Goal: Information Seeking & Learning: Learn about a topic

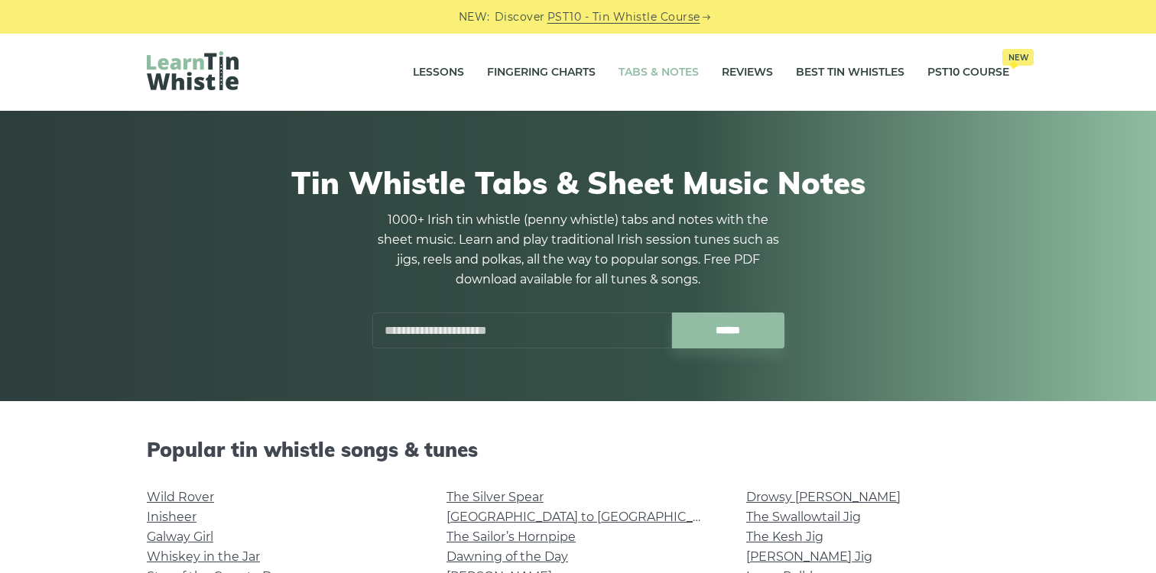
drag, startPoint x: 424, startPoint y: 303, endPoint x: 424, endPoint y: 280, distance: 22.9
click at [424, 295] on div "1000+ Irish tin whistle ([PERSON_NAME] whistle) tabs and notes with the sheet m…" at bounding box center [578, 279] width 413 height 138
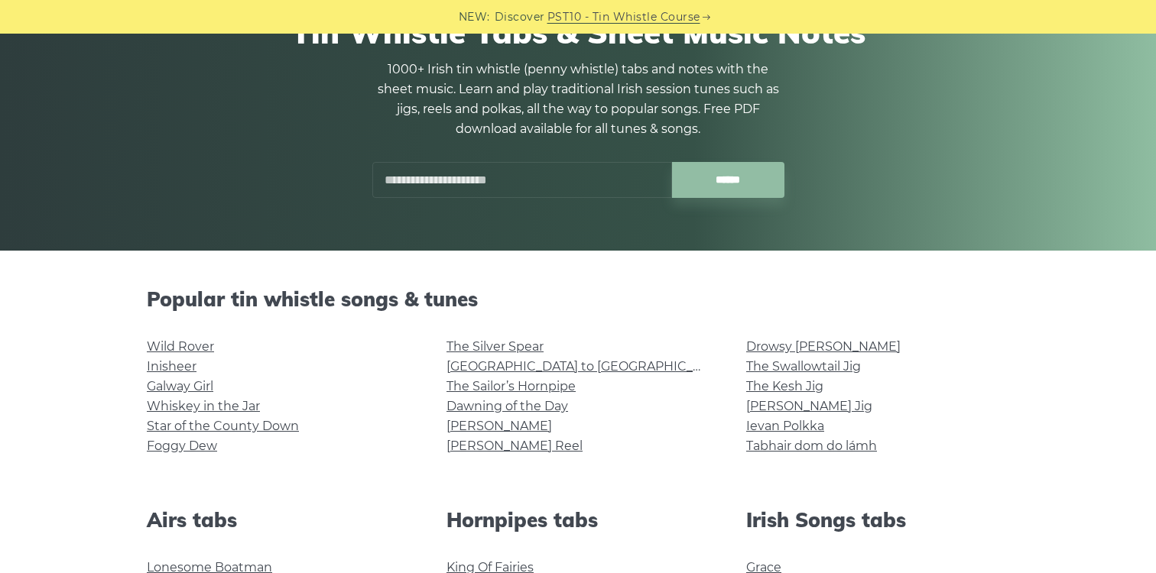
scroll to position [155, 0]
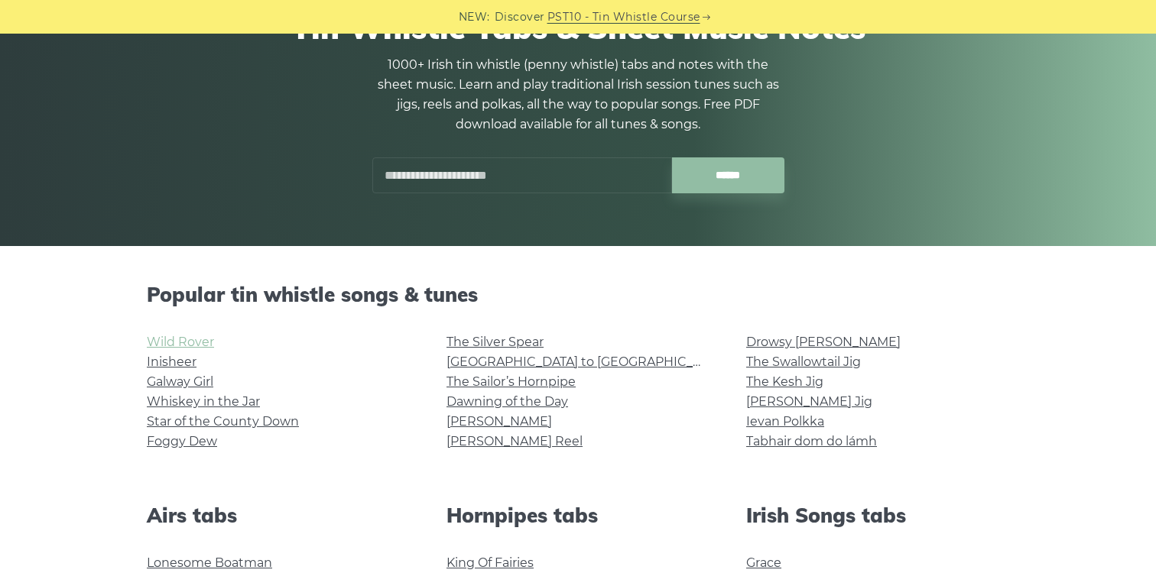
click at [187, 348] on link "Wild Rover" at bounding box center [180, 342] width 67 height 15
click at [235, 402] on link "Whiskey in the Jar" at bounding box center [203, 401] width 113 height 15
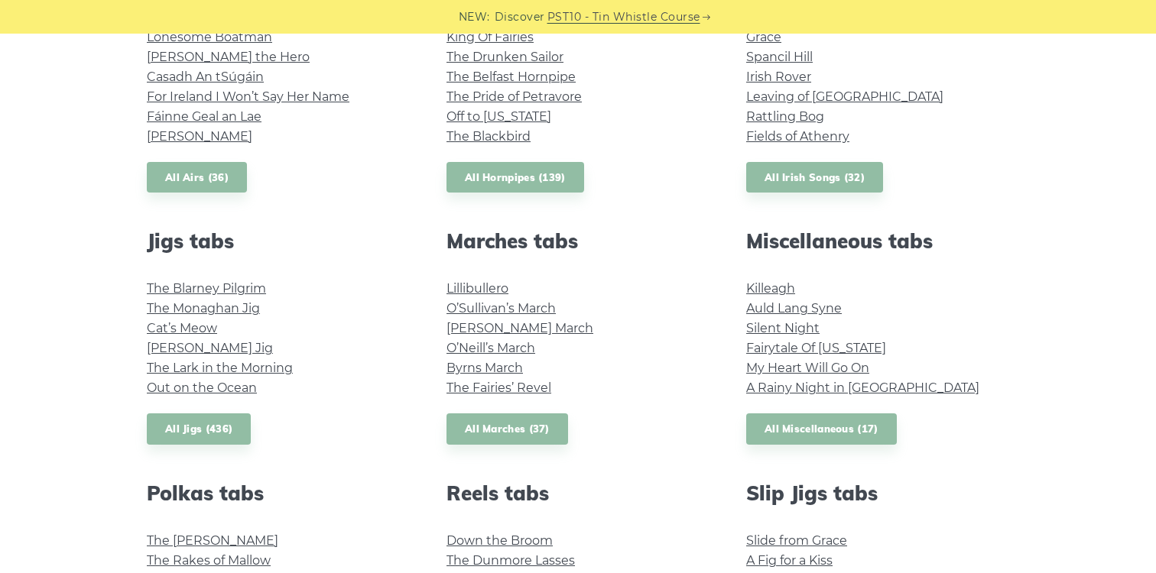
scroll to position [683, 0]
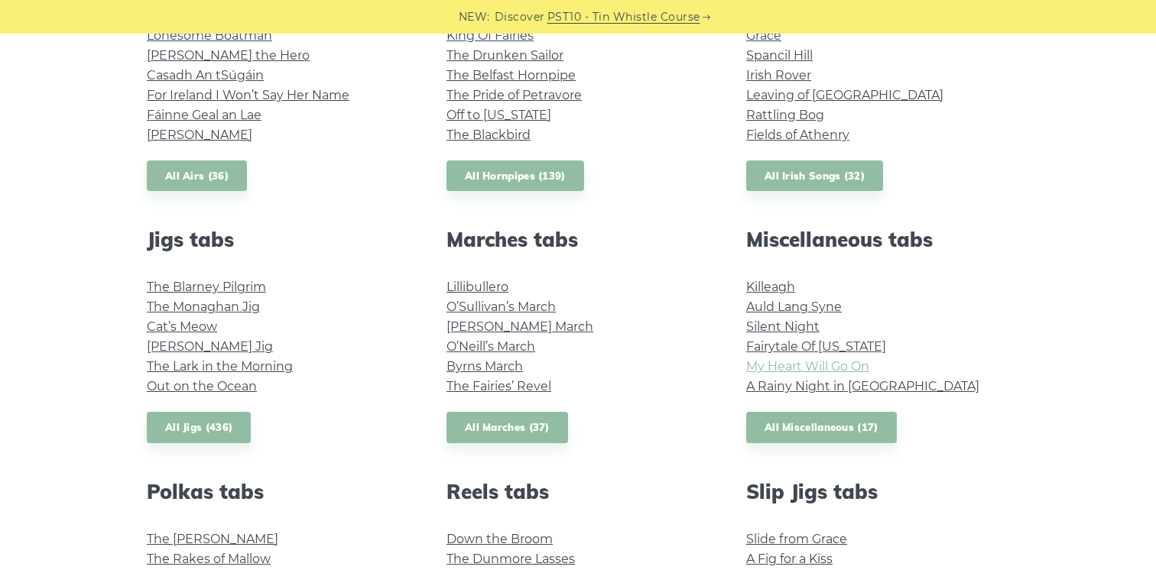
click at [800, 371] on link "My Heart Will Go On" at bounding box center [807, 366] width 123 height 15
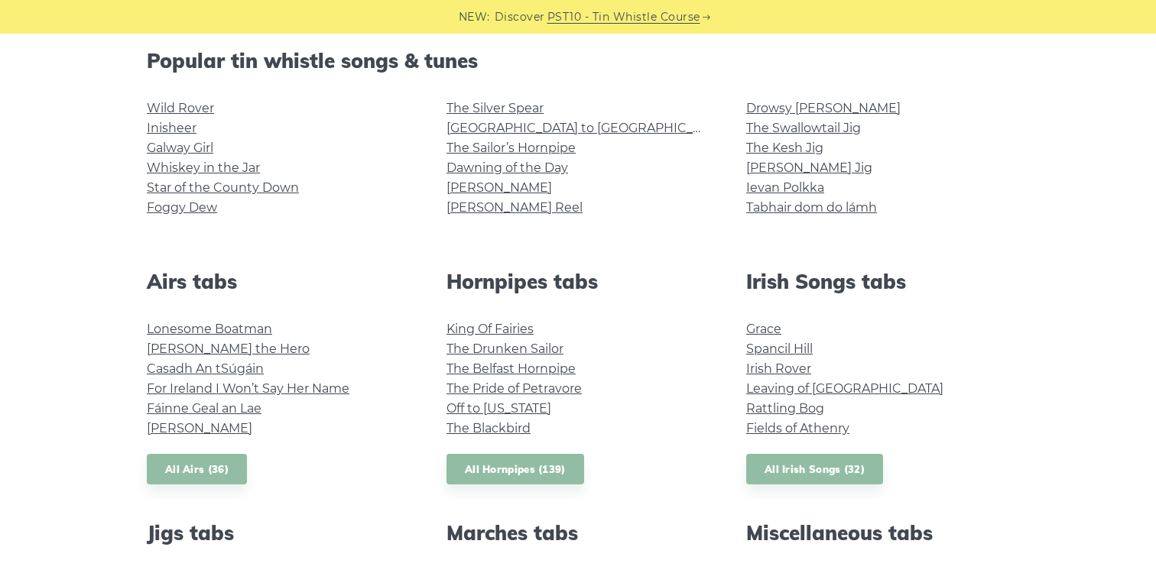
scroll to position [382, 0]
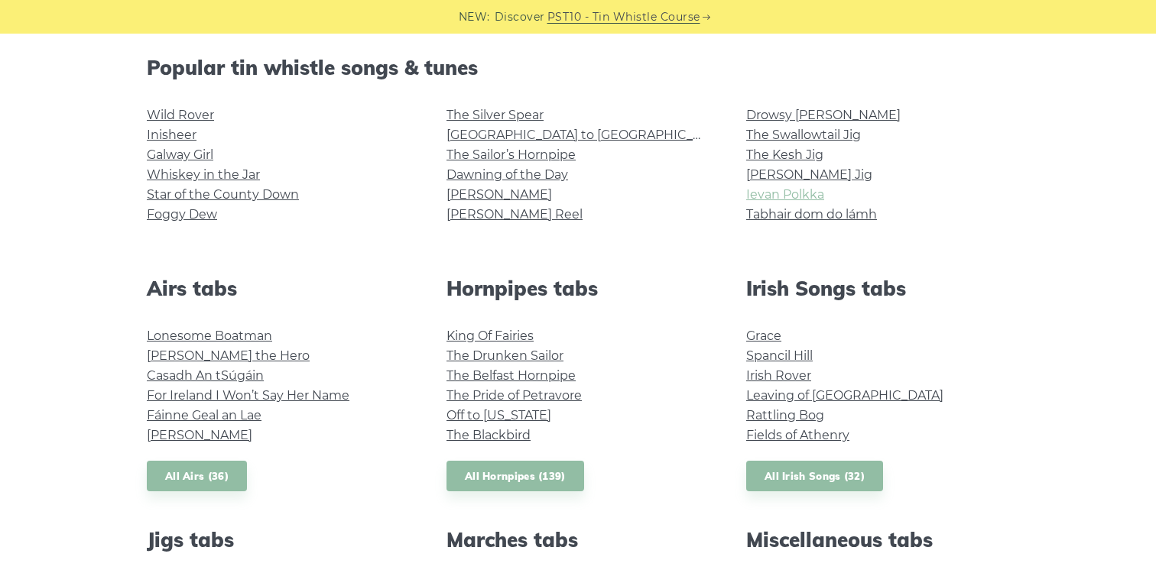
click at [769, 198] on link "Ievan Polkka" at bounding box center [785, 194] width 78 height 15
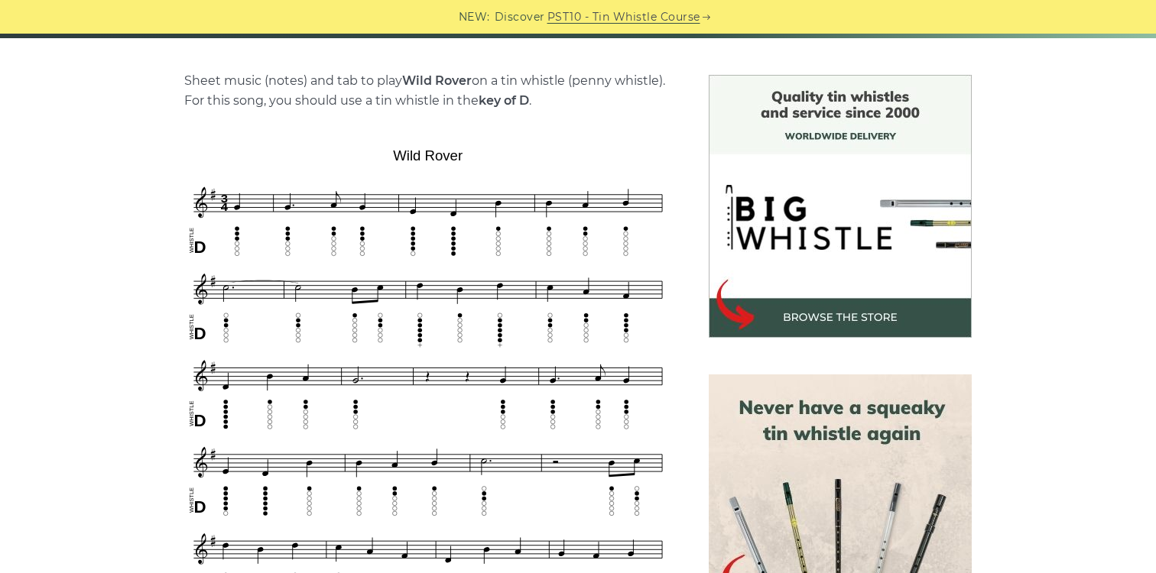
scroll to position [378, 0]
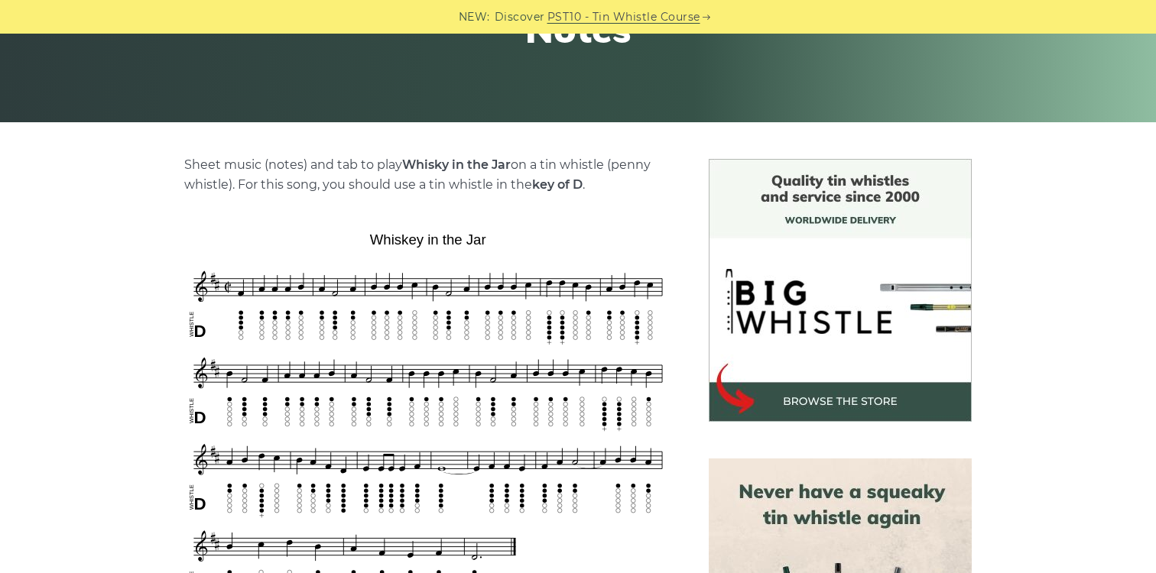
scroll to position [300, 0]
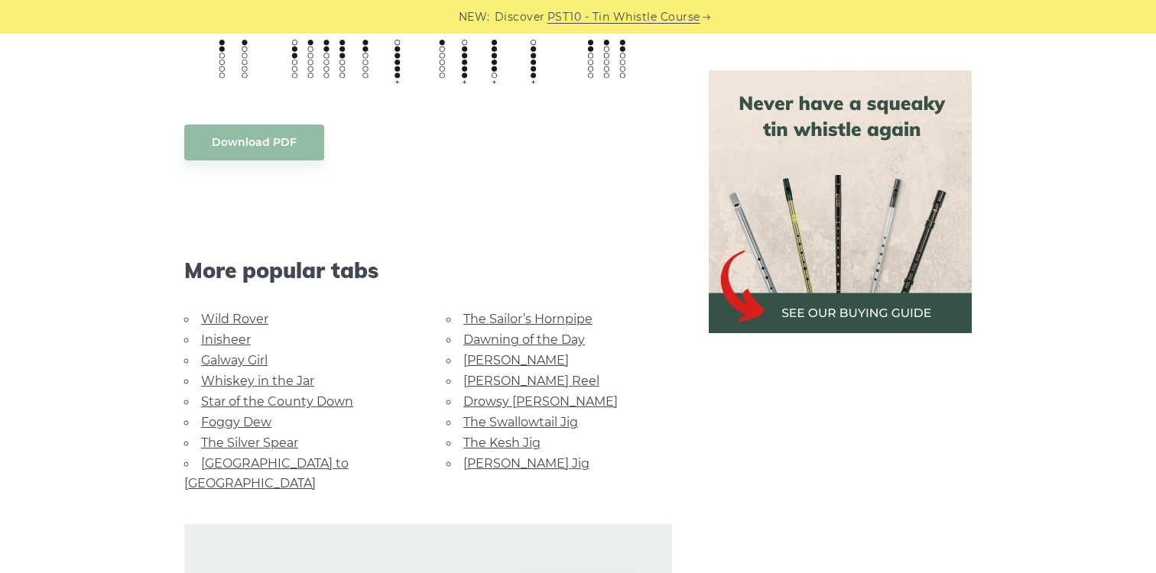
scroll to position [914, 0]
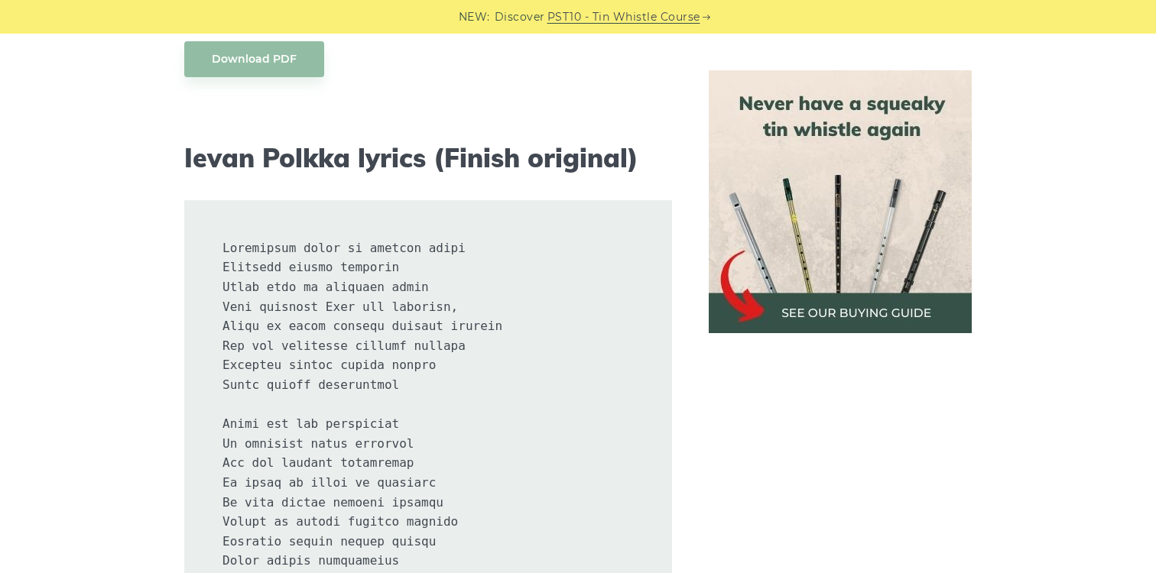
scroll to position [783, 0]
